Goal: Transaction & Acquisition: Obtain resource

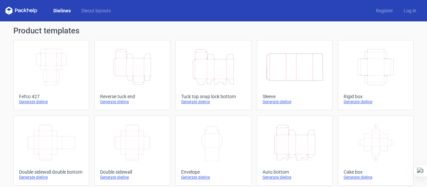
click at [214, 70] on icon "Height Depth Width" at bounding box center [213, 66] width 59 height 37
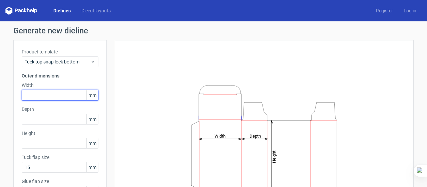
click at [38, 94] on input "text" at bounding box center [60, 95] width 77 height 11
type input "95"
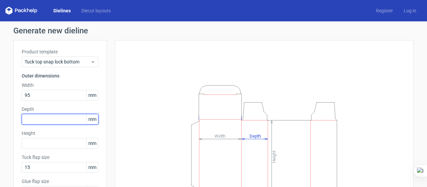
click at [31, 119] on input "text" at bounding box center [60, 119] width 77 height 11
type input "58"
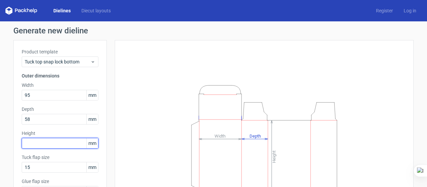
click at [30, 145] on input "text" at bounding box center [60, 143] width 77 height 11
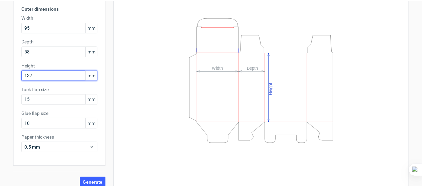
scroll to position [74, 0]
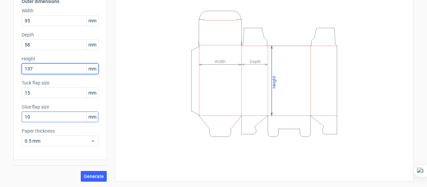
type input "137"
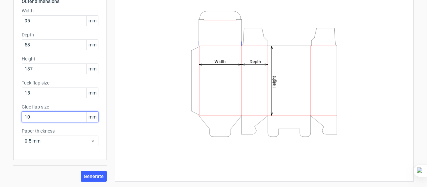
click at [32, 116] on input "10" at bounding box center [60, 116] width 77 height 11
type input "12"
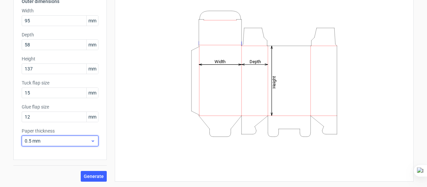
click at [37, 140] on span "0.5 mm" at bounding box center [58, 140] width 66 height 7
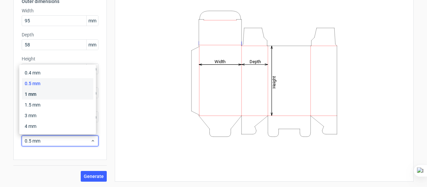
click at [28, 96] on div "1 mm" at bounding box center [57, 94] width 71 height 11
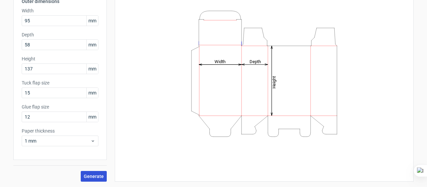
click at [93, 174] on span "Generate" at bounding box center [94, 176] width 20 height 5
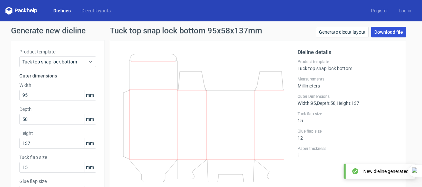
click at [377, 30] on link "Download file" at bounding box center [388, 32] width 35 height 11
click at [380, 89] on div "Dieline details Product template Tuck top snap lock bottom Measurements Millime…" at bounding box center [348, 118] width 100 height 141
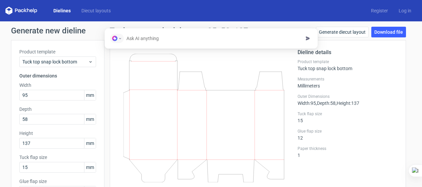
click at [412, 102] on div "Generate new dieline Product template Tuck top snap lock bottom Outer dimension…" at bounding box center [211, 141] width 422 height 240
